Goal: Task Accomplishment & Management: Manage account settings

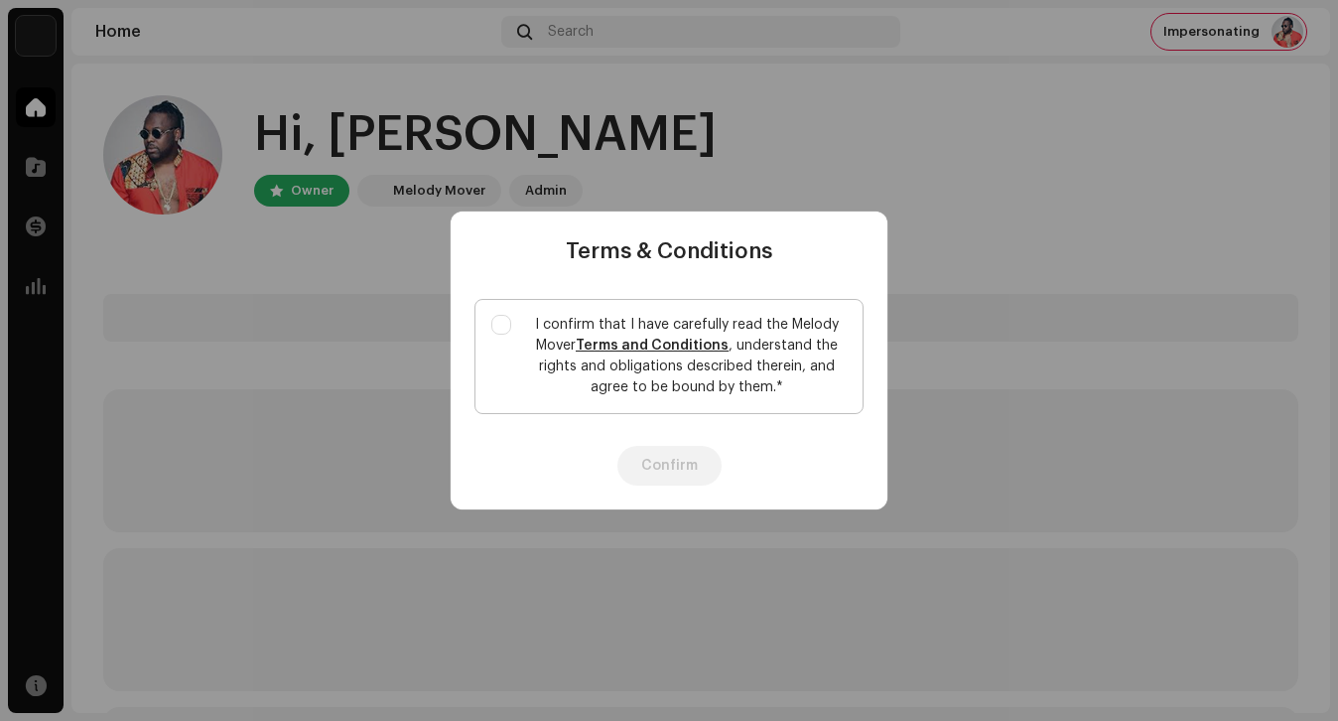
click at [547, 371] on p "I confirm that I have carefully read the Melody Mover Terms and Conditions , un…" at bounding box center [687, 356] width 320 height 83
click at [511, 335] on input "I confirm that I have carefully read the Melody Mover Terms and Conditions , un…" at bounding box center [502, 325] width 20 height 20
checkbox input "true"
click at [648, 472] on button "Confirm" at bounding box center [670, 466] width 104 height 40
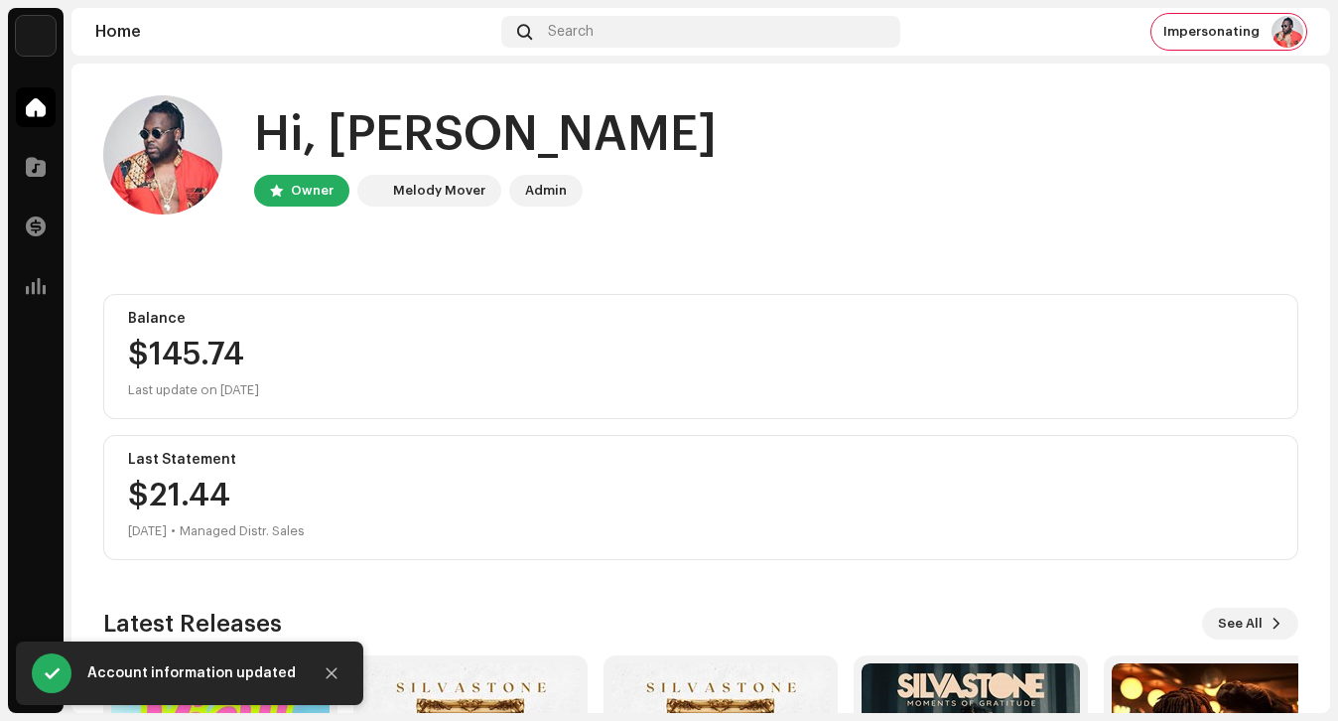
click at [48, 31] on img at bounding box center [36, 36] width 40 height 40
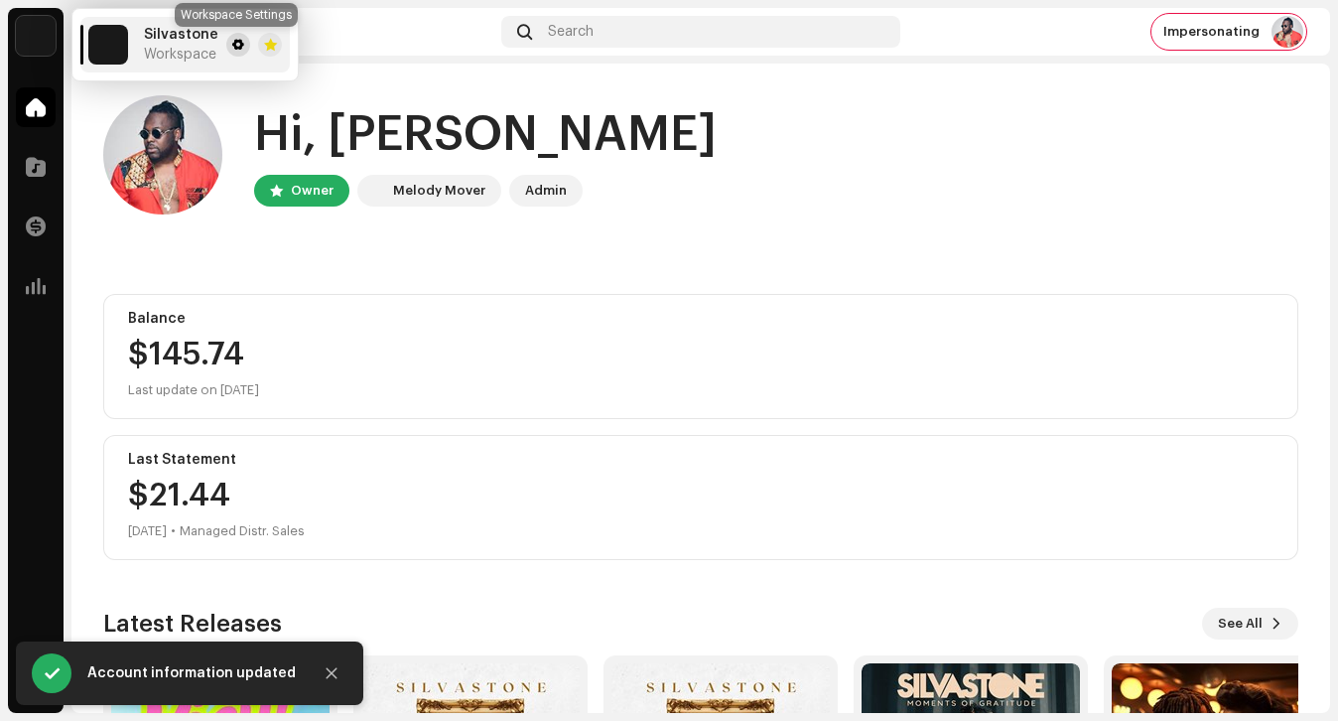
click at [232, 52] on span at bounding box center [238, 45] width 12 height 16
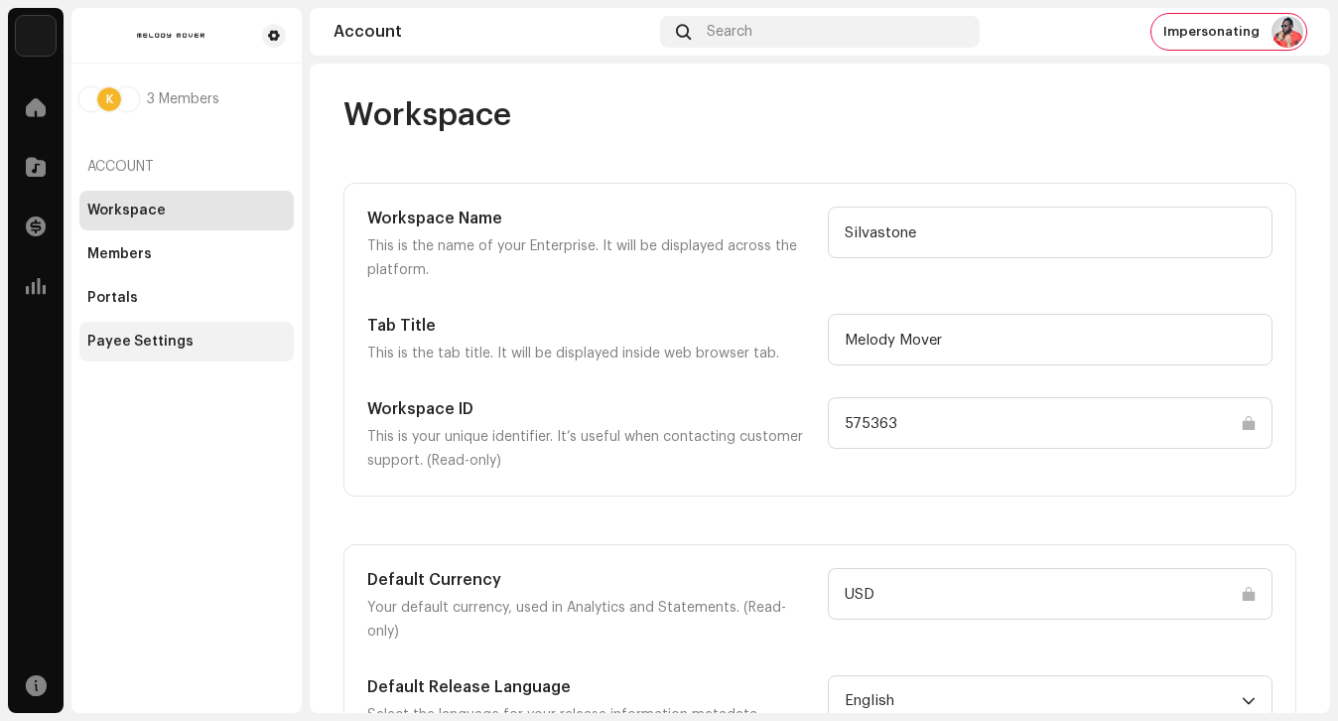
click at [222, 323] on div "Payee Settings" at bounding box center [186, 342] width 214 height 40
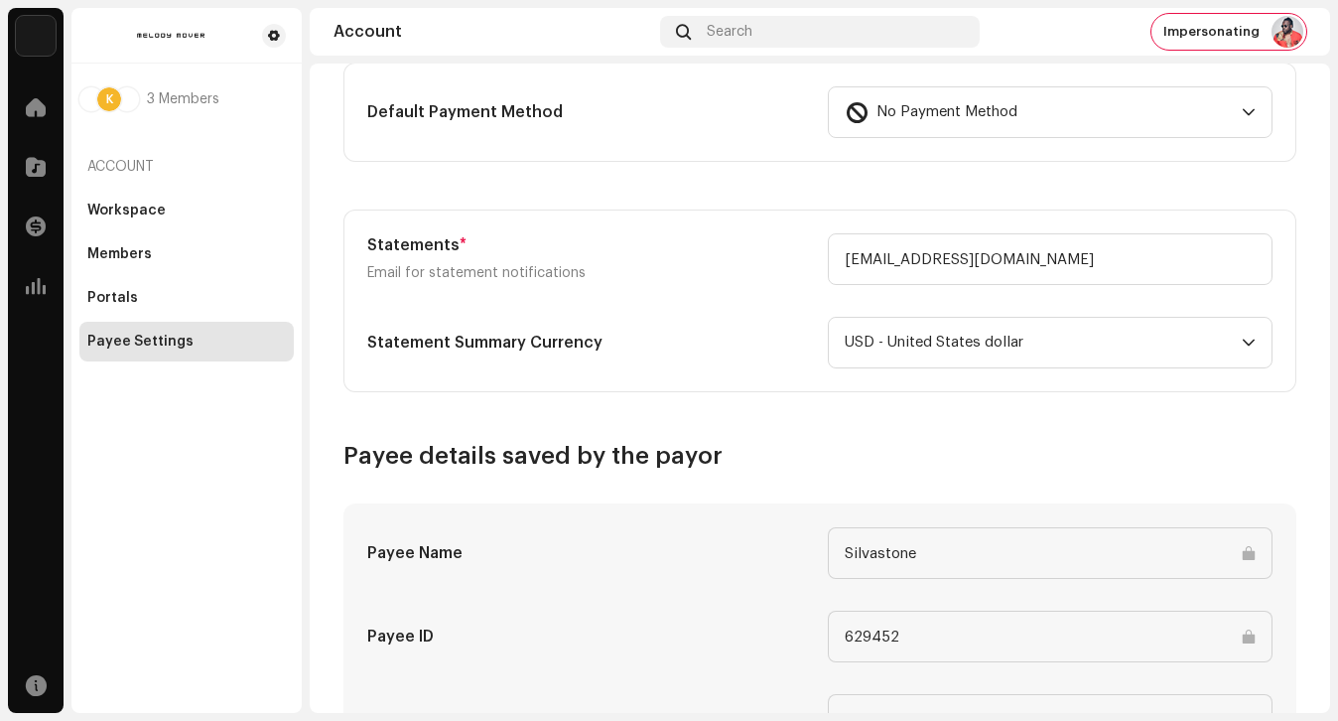
scroll to position [667, 0]
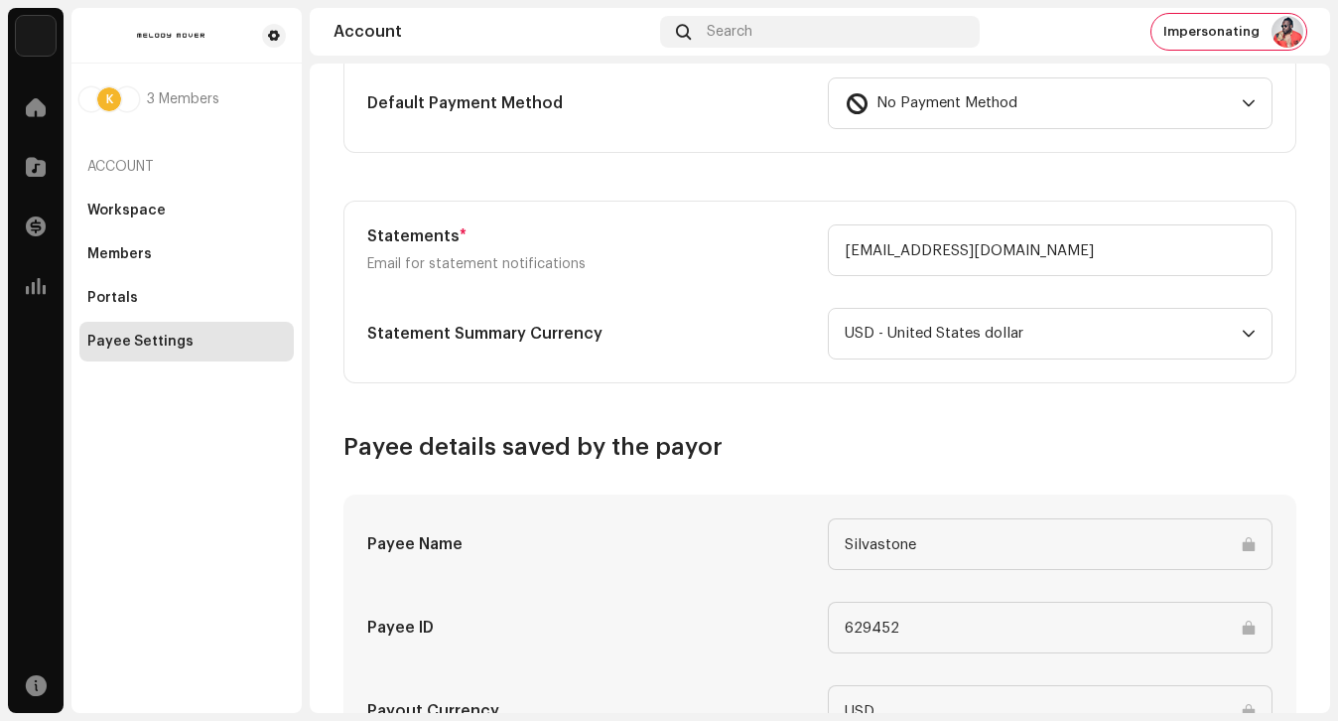
click at [940, 386] on form "Type Company Individual Individual - not incorporated. Pay To Name * Name of pe…" at bounding box center [820, 221] width 953 height 1412
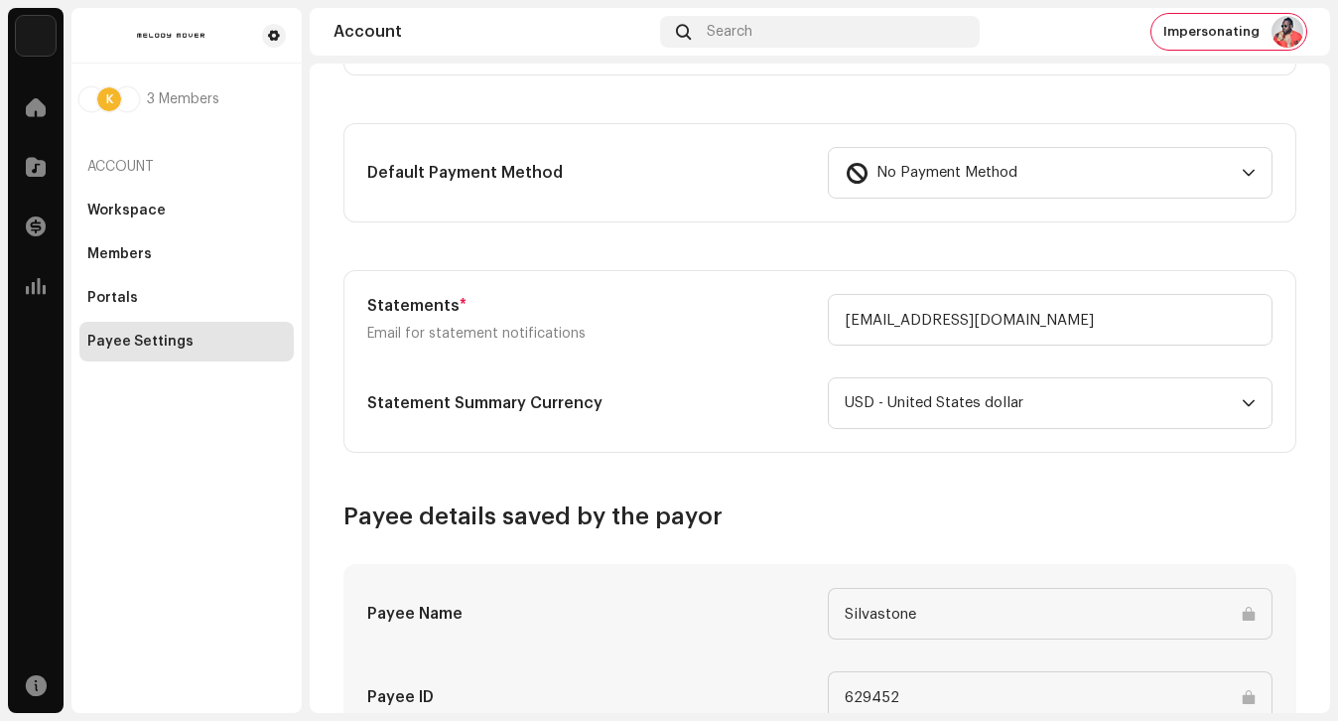
scroll to position [0, 0]
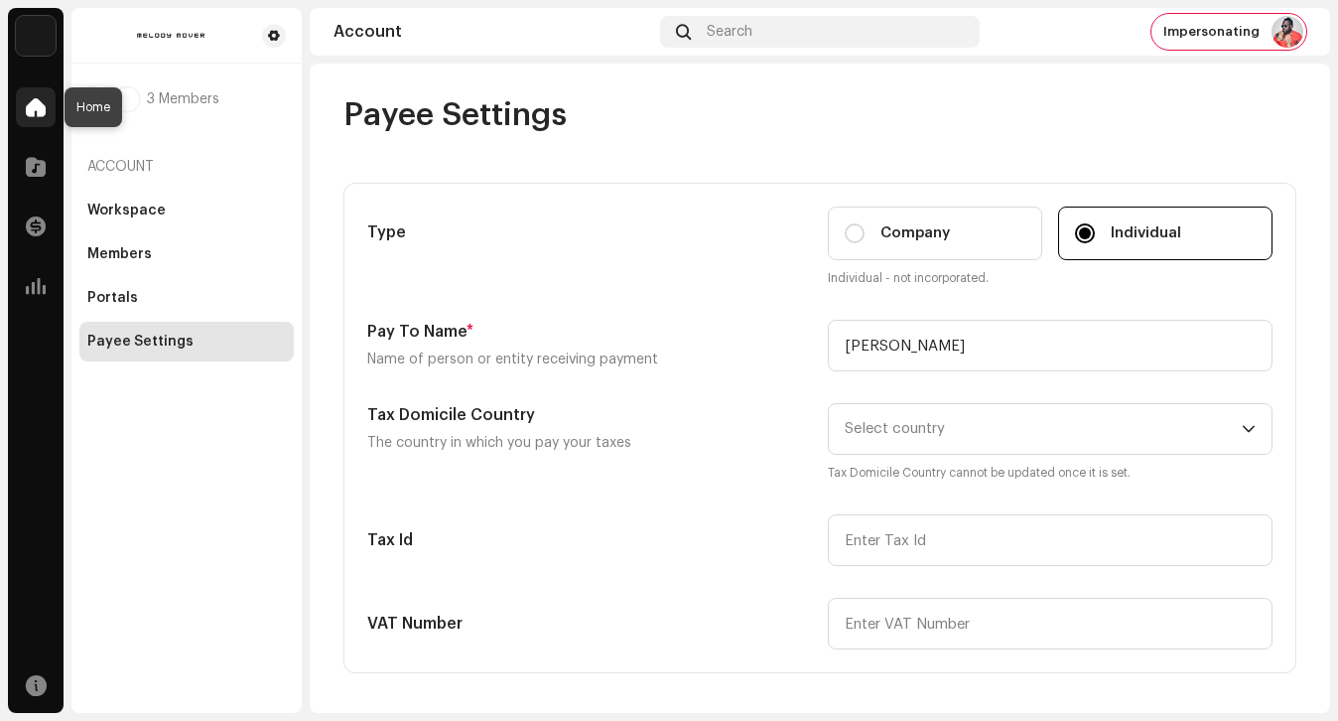
click at [47, 108] on div at bounding box center [36, 107] width 40 height 40
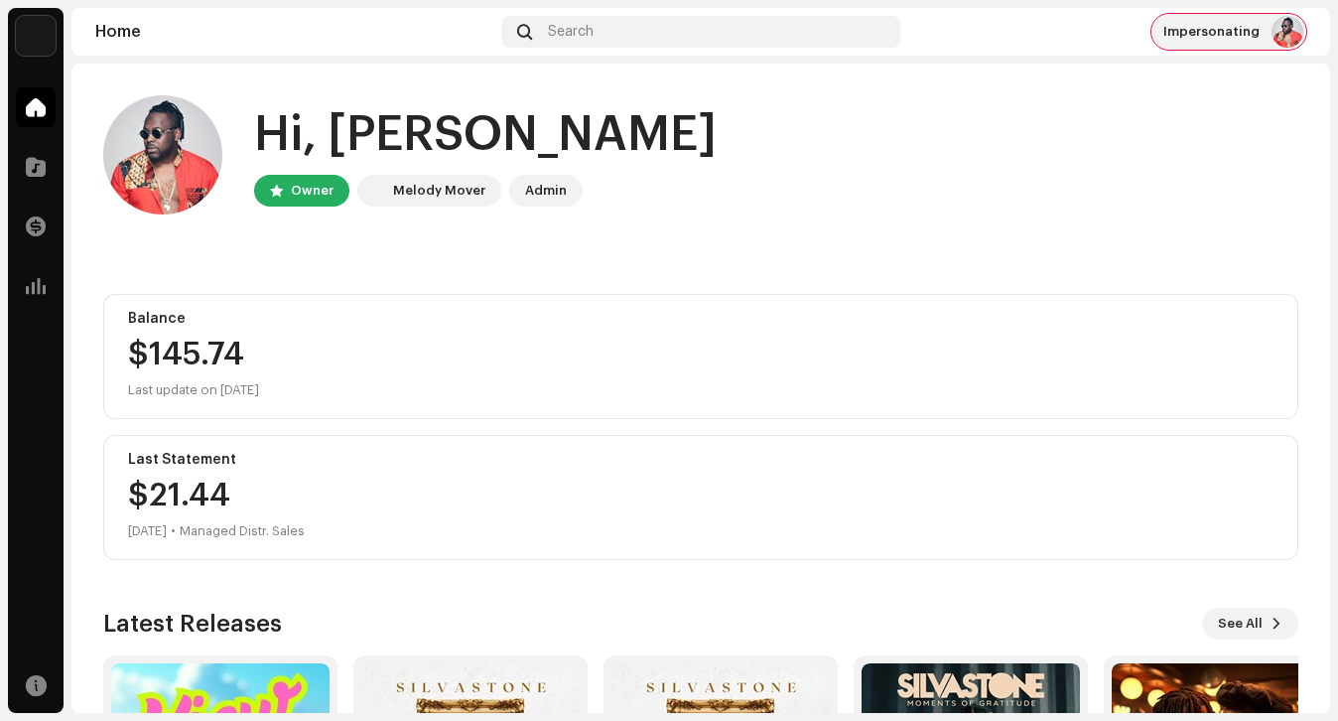
click at [1208, 44] on div "Impersonating" at bounding box center [1229, 32] width 155 height 36
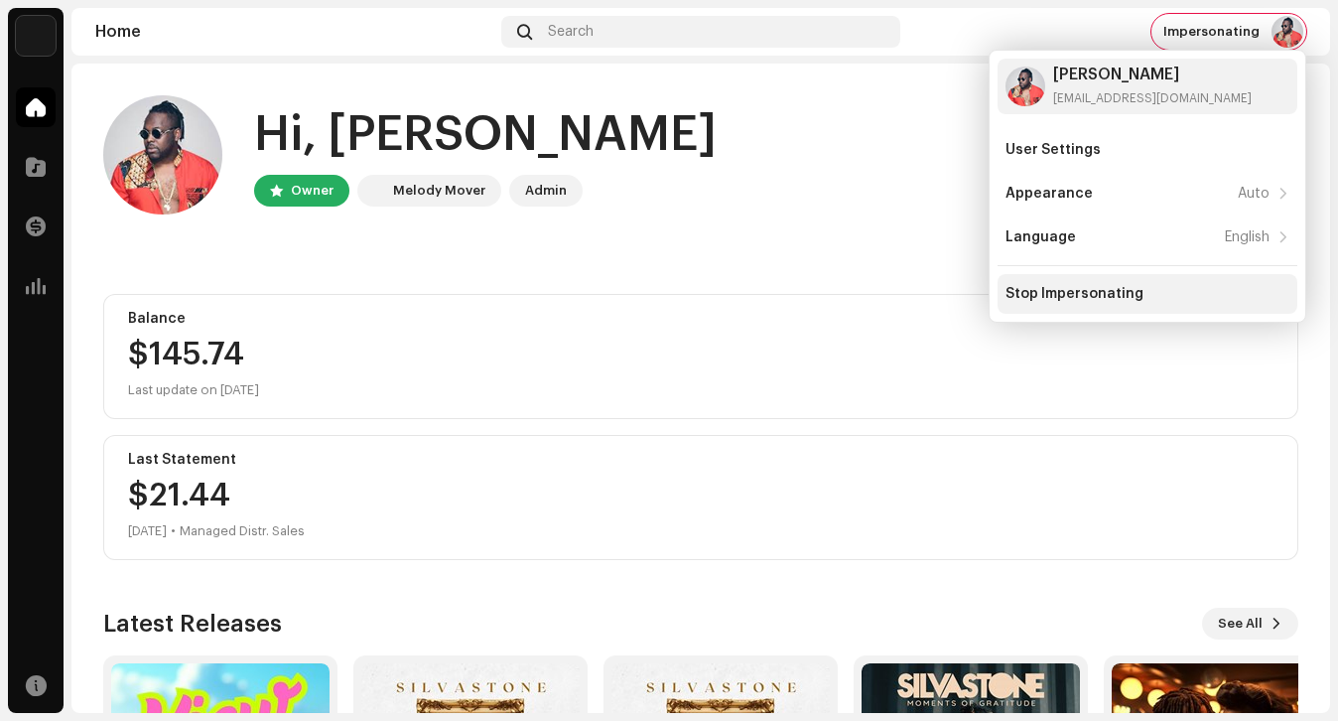
click at [1102, 284] on div "Stop Impersonating" at bounding box center [1148, 294] width 300 height 40
